Goal: Information Seeking & Learning: Find specific fact

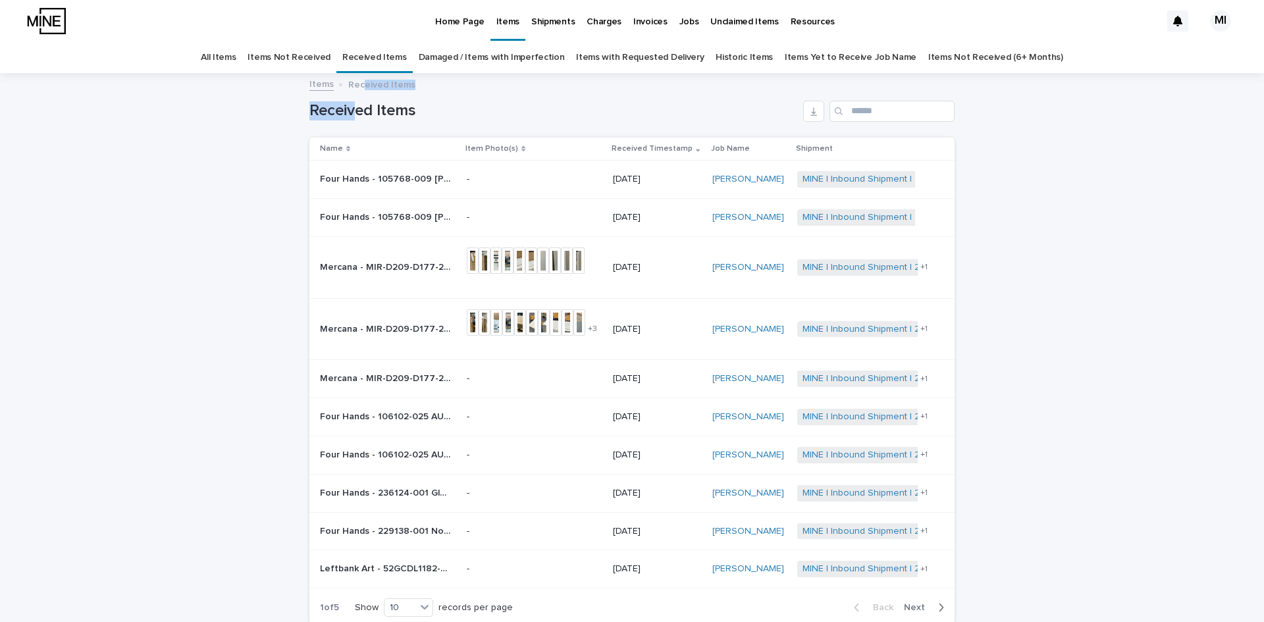
click at [359, 88] on div "Home Page Items Shipments Charges Invoices Jobs Unclaimed Items Resources MI Al…" at bounding box center [632, 369] width 1264 height 738
click at [367, 215] on p "Four Hands - 105768-009 [PERSON_NAME] Chair | 72483" at bounding box center [387, 216] width 134 height 14
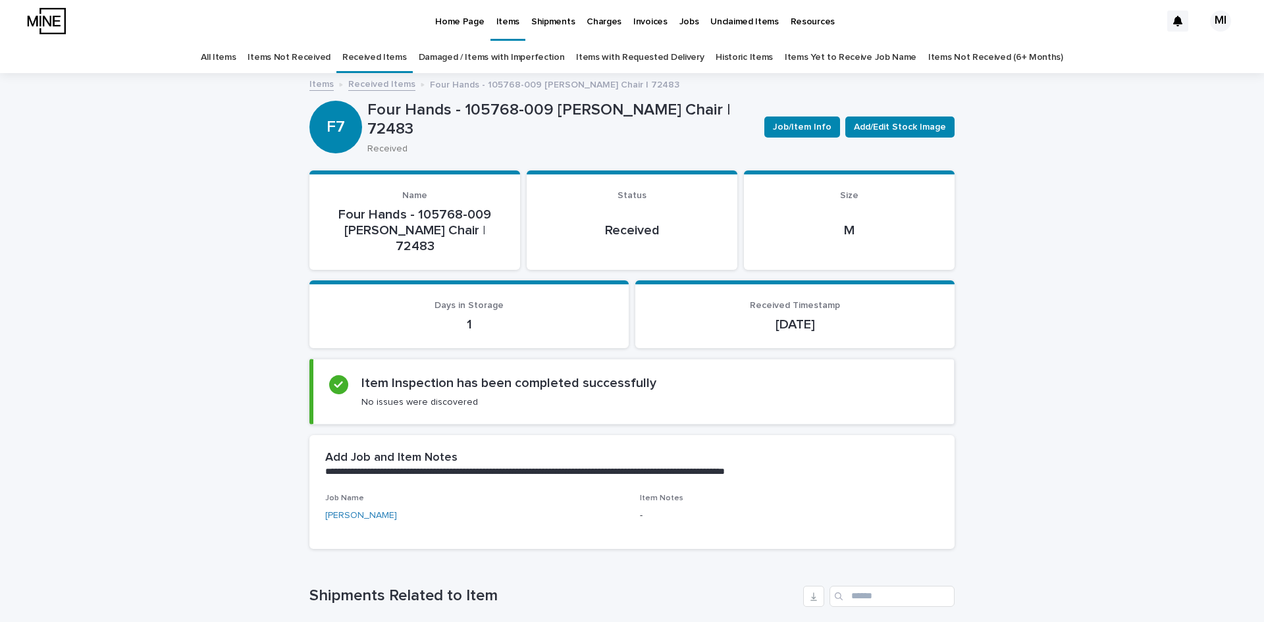
click at [496, 105] on p "Four Hands - 105768-009 [PERSON_NAME] Chair | 72483" at bounding box center [560, 120] width 386 height 38
click at [453, 111] on p "Four Hands - 105768-009 [PERSON_NAME] Chair | 72483" at bounding box center [560, 120] width 386 height 38
drag, startPoint x: 461, startPoint y: 111, endPoint x: 540, endPoint y: 111, distance: 79.0
click at [540, 111] on p "Four Hands - 105768-009 [PERSON_NAME] Chair | 72483" at bounding box center [560, 120] width 386 height 38
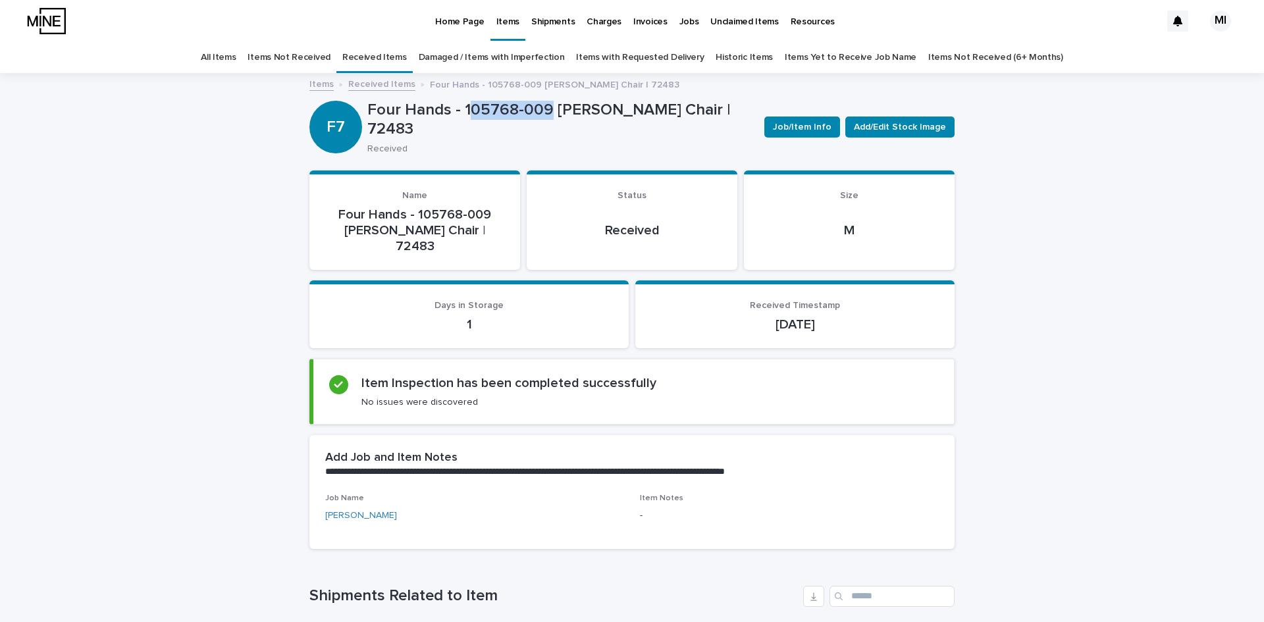
click at [545, 109] on p "Four Hands - 105768-009 [PERSON_NAME] Chair | 72483" at bounding box center [560, 120] width 386 height 38
click at [542, 109] on p "Four Hands - 105768-009 [PERSON_NAME] Chair | 72483" at bounding box center [560, 120] width 386 height 38
click at [469, 110] on p "Four Hands - 105768-009 [PERSON_NAME] Chair | 72483" at bounding box center [560, 120] width 386 height 38
drag, startPoint x: 365, startPoint y: 128, endPoint x: 415, endPoint y: 130, distance: 50.7
click at [415, 130] on p "Four Hands - 105768-009 [PERSON_NAME] Chair | 72483" at bounding box center [560, 120] width 386 height 38
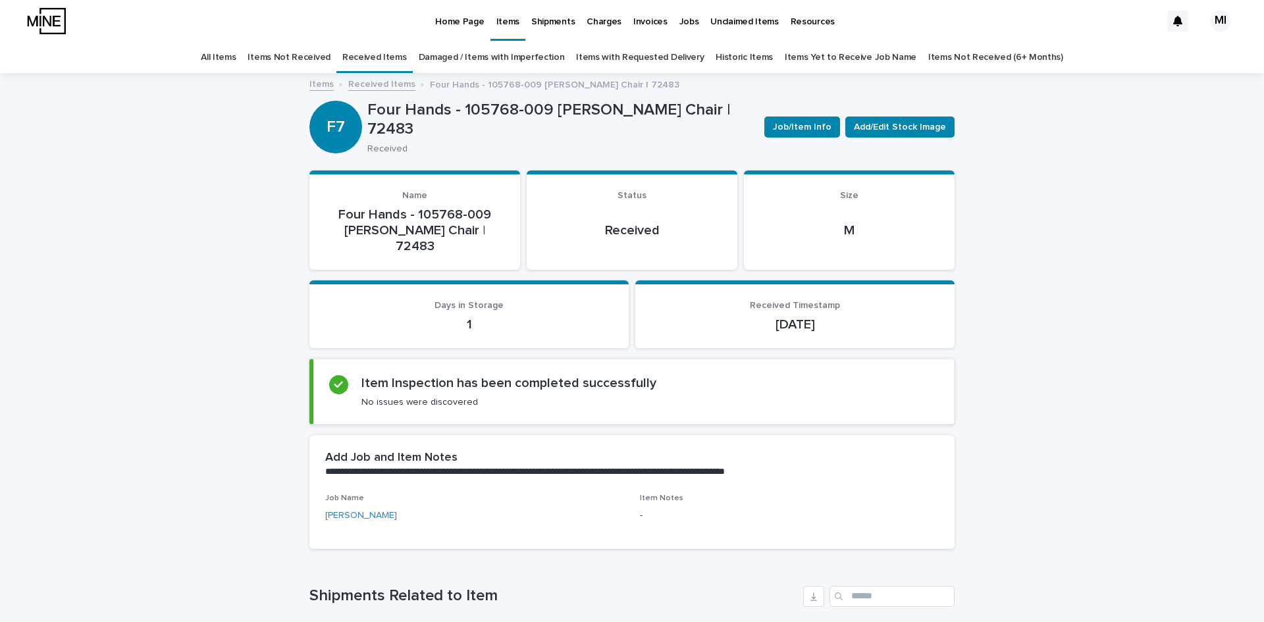
copy p "72483"
click at [380, 80] on link "Received Items" at bounding box center [381, 83] width 67 height 15
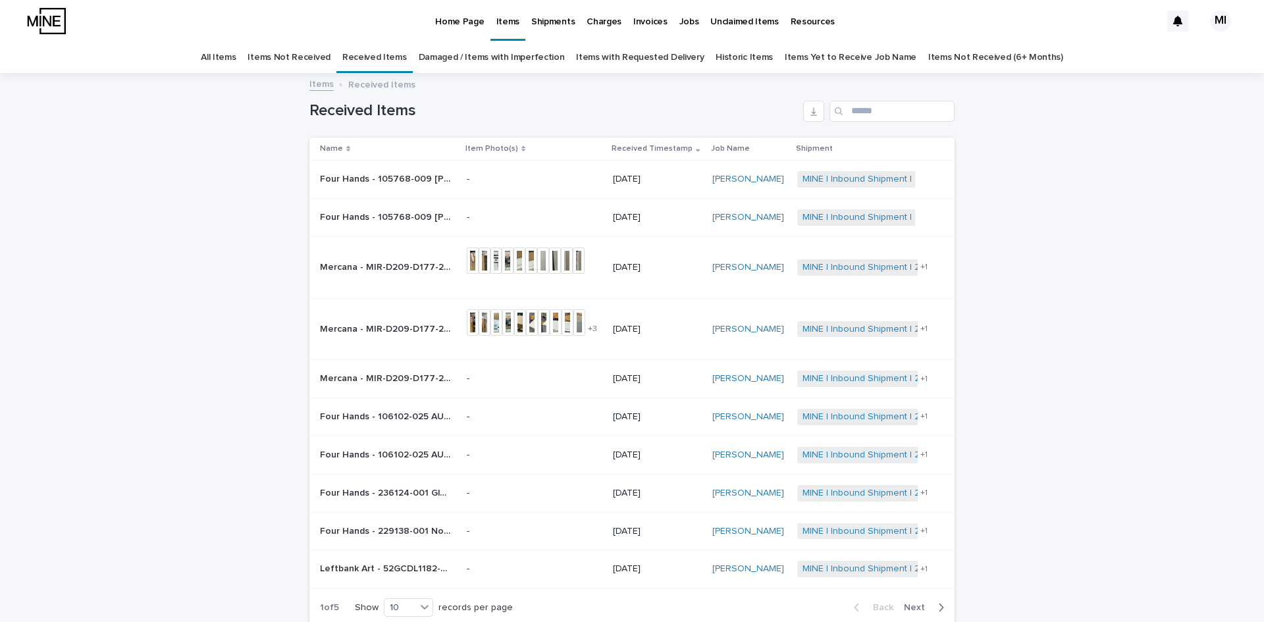
click at [427, 178] on p "Four Hands - 105768-009 [PERSON_NAME] Chair | 72482" at bounding box center [387, 178] width 134 height 14
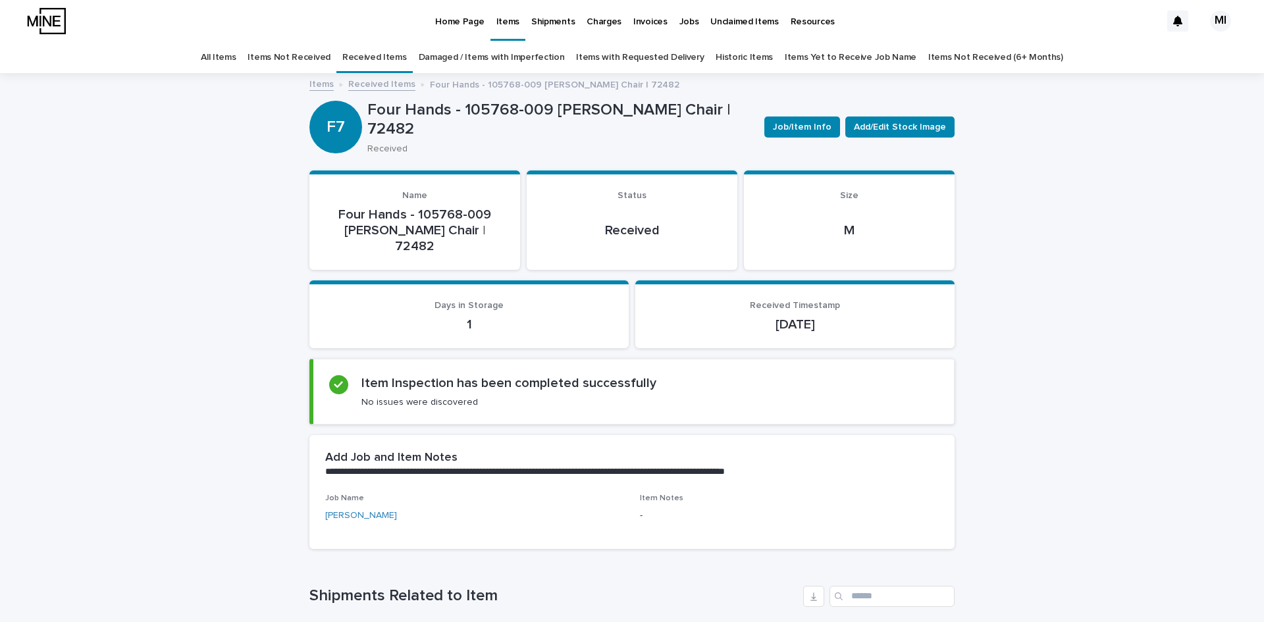
click at [421, 243] on p "Four Hands - 105768-009 [PERSON_NAME] Chair | 72482" at bounding box center [414, 230] width 179 height 47
copy p "72482"
